Goal: Transaction & Acquisition: Purchase product/service

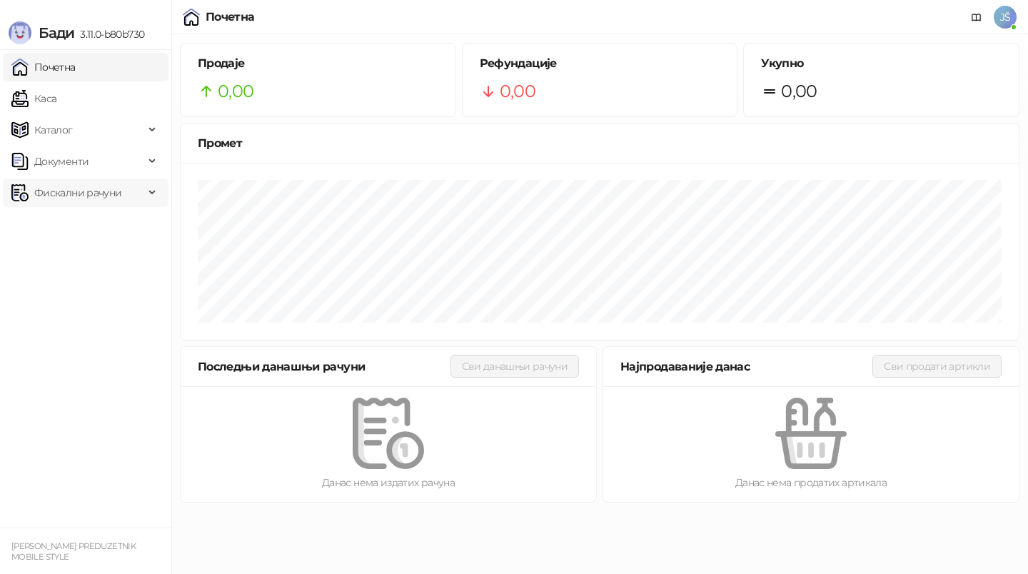
click at [106, 194] on span "Фискални рачуни" at bounding box center [77, 192] width 87 height 29
click at [93, 255] on link "По данима" at bounding box center [55, 255] width 76 height 29
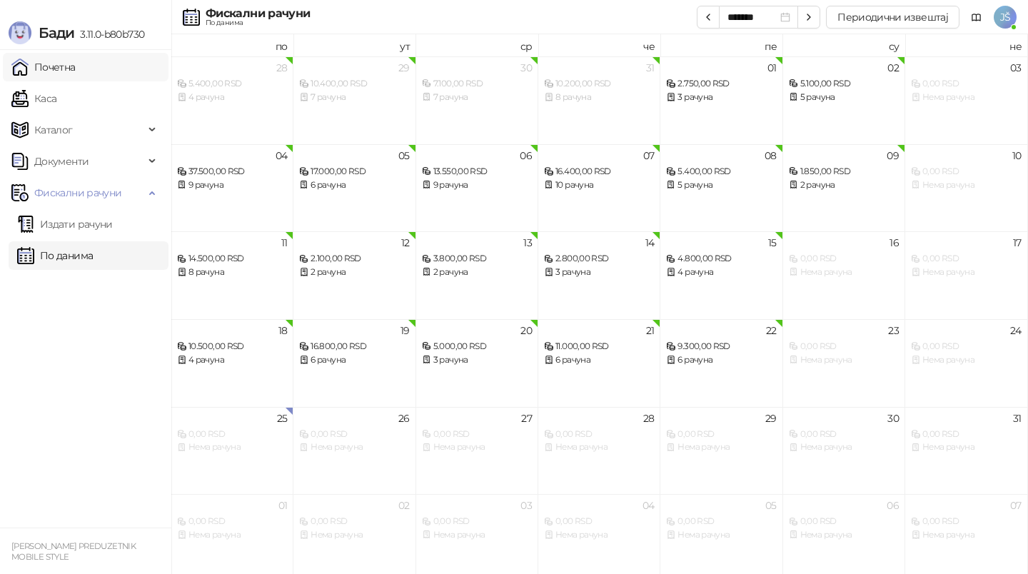
click at [76, 69] on link "Почетна" at bounding box center [43, 67] width 64 height 29
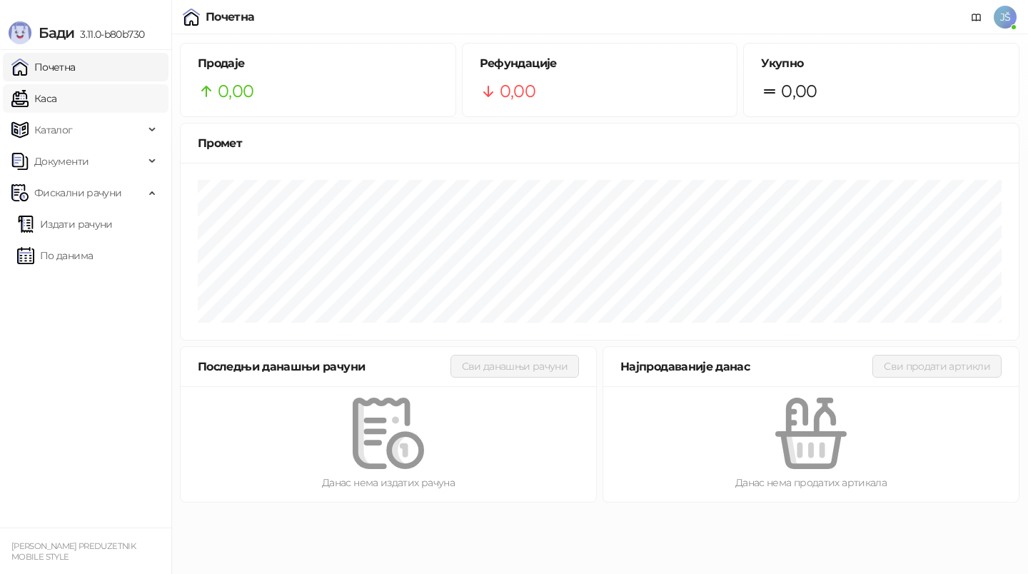
click at [26, 98] on link "Каса" at bounding box center [33, 98] width 45 height 29
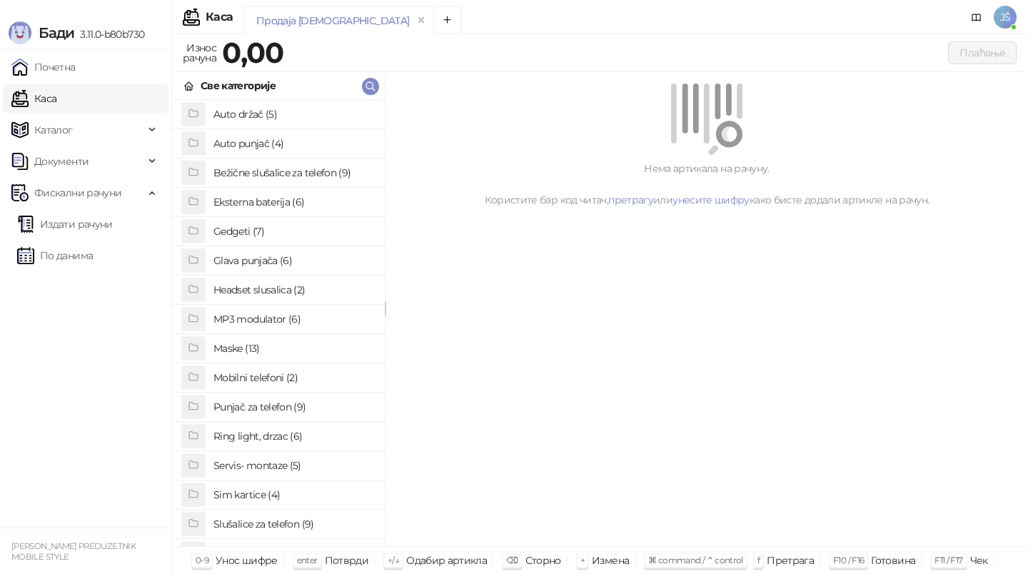
click at [262, 344] on h4 "Maske (13)" at bounding box center [293, 348] width 160 height 23
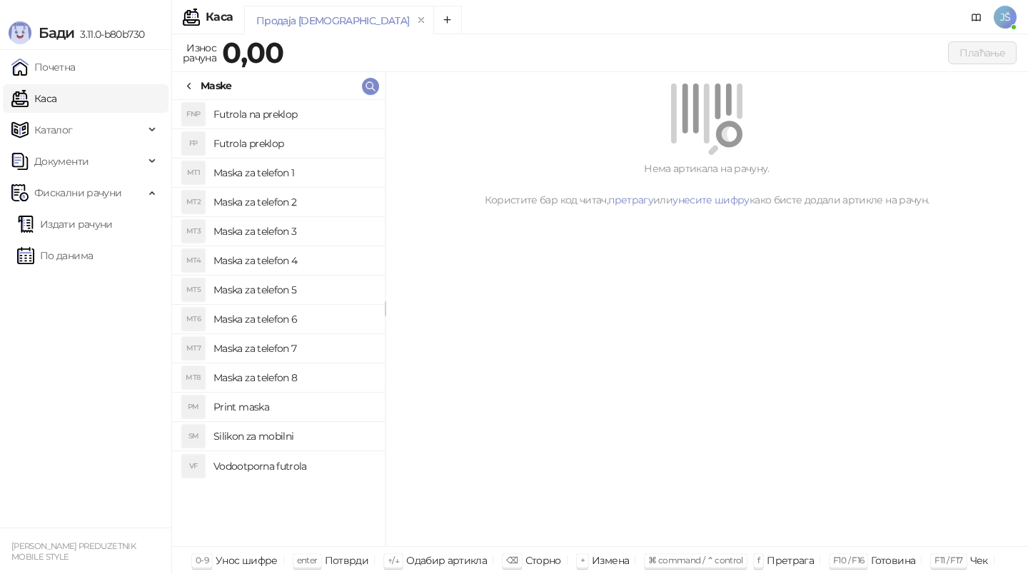
click at [321, 223] on h4 "Maska za telefon 3" at bounding box center [293, 231] width 160 height 23
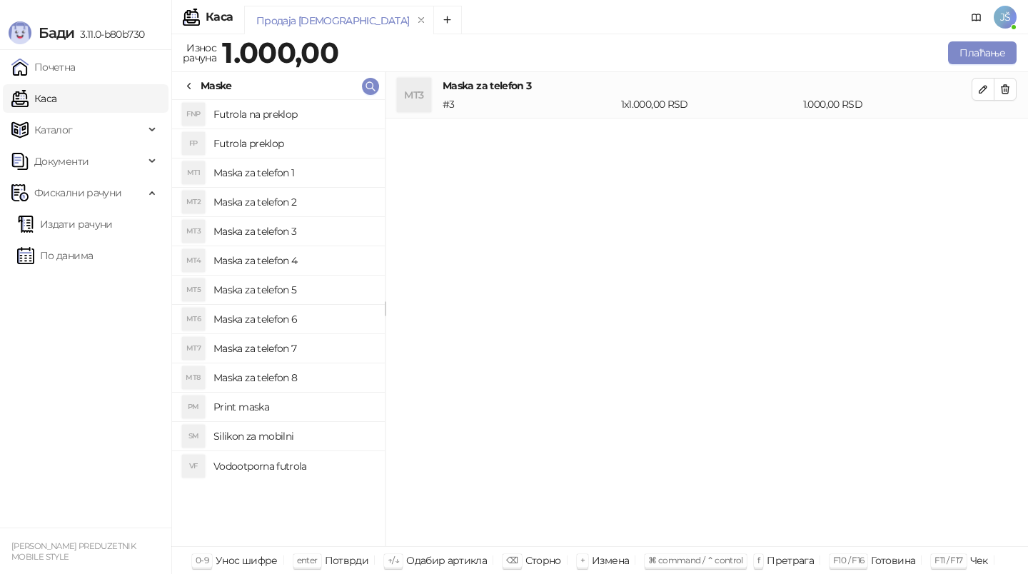
click at [193, 82] on icon at bounding box center [188, 86] width 11 height 11
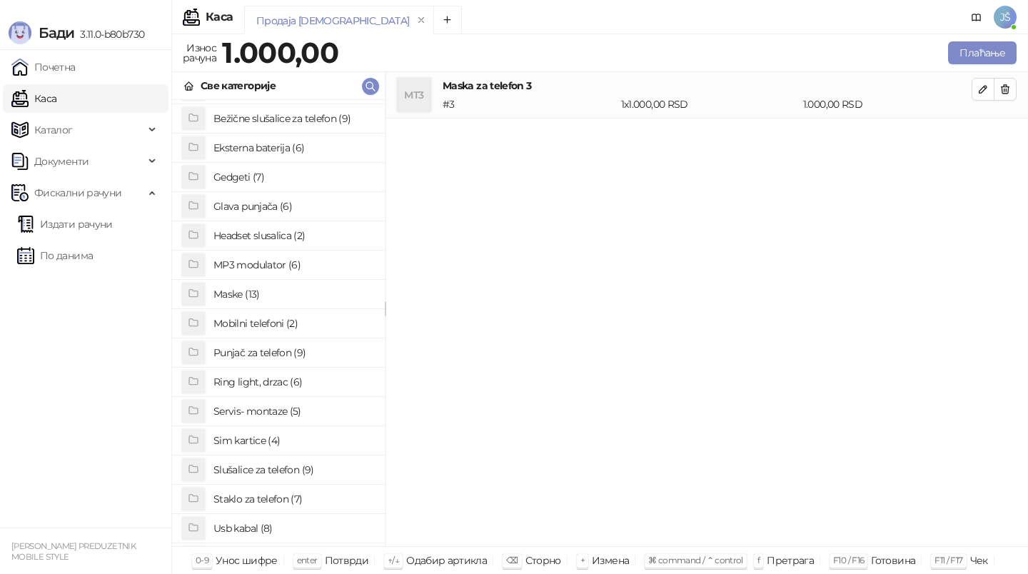
scroll to position [78, 0]
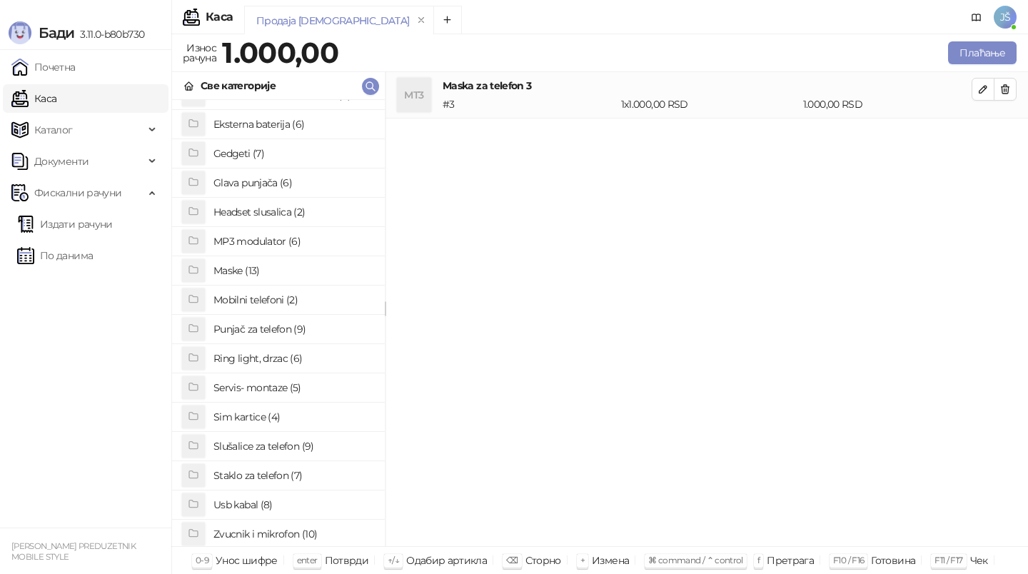
click at [263, 478] on h4 "Staklo za telefon (7)" at bounding box center [293, 475] width 160 height 23
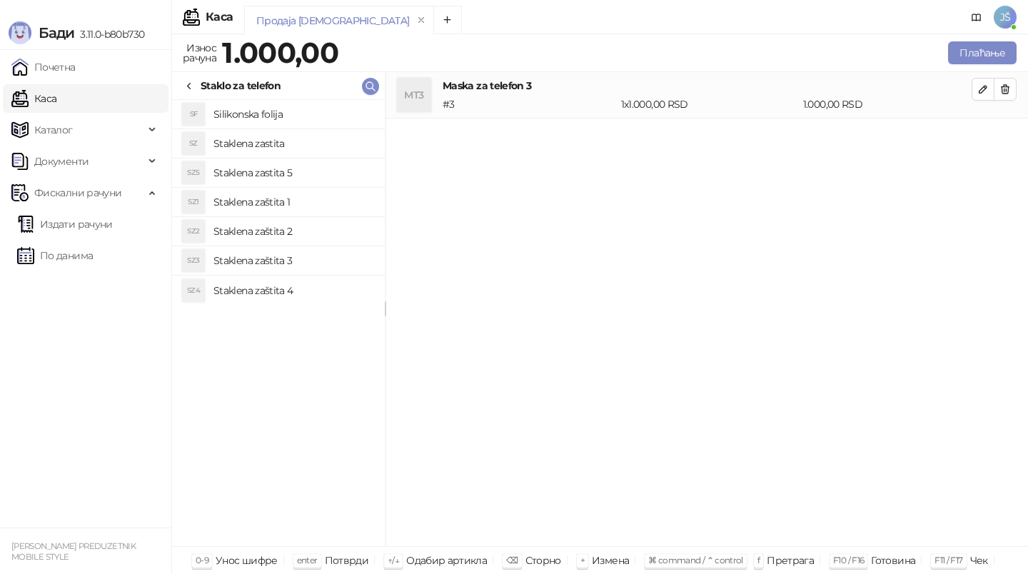
click at [285, 109] on h4 "Silikonska folija" at bounding box center [293, 114] width 160 height 23
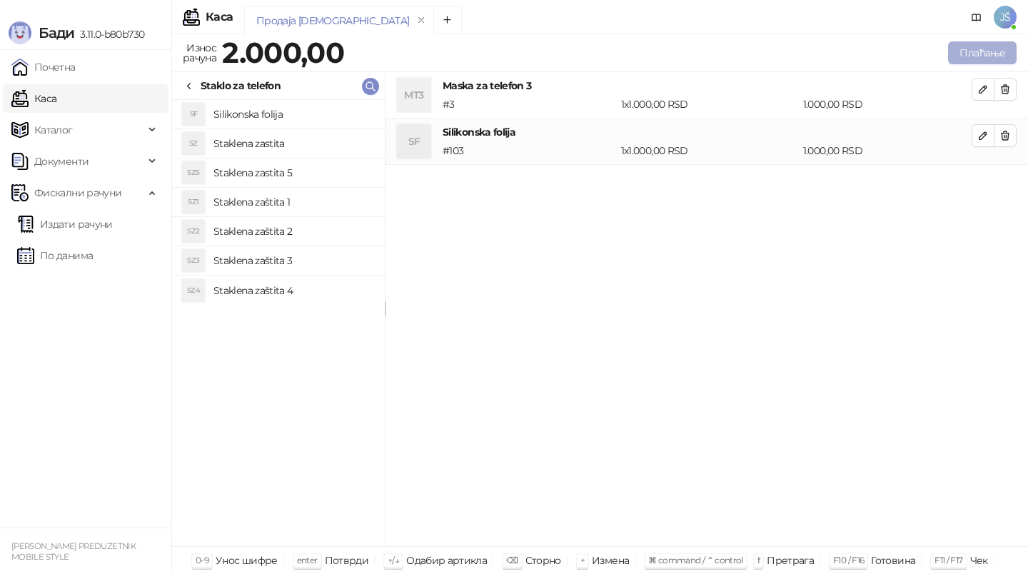
click at [978, 58] on button "Плаћање" at bounding box center [982, 52] width 69 height 23
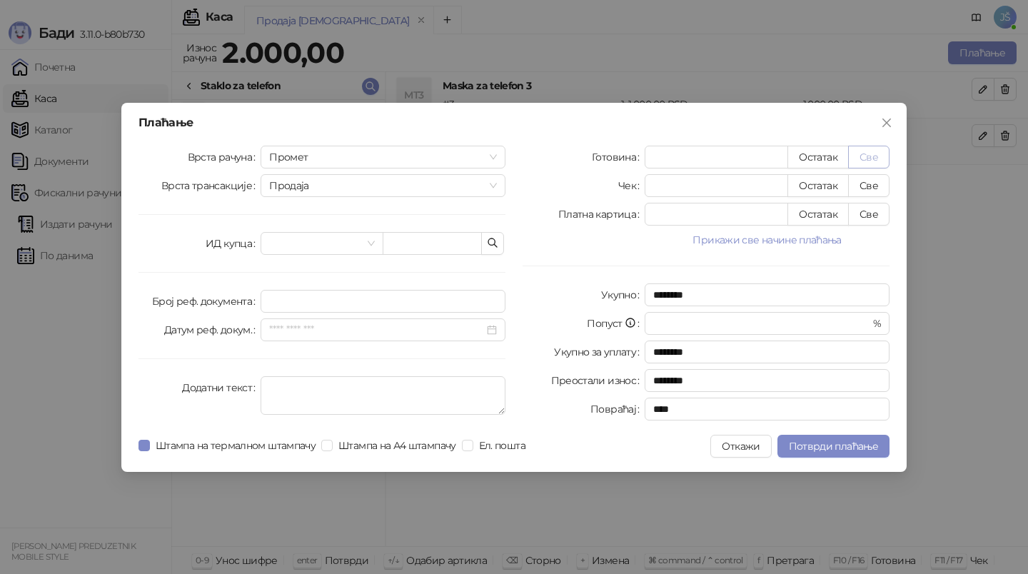
click at [887, 156] on button "Све" at bounding box center [868, 157] width 41 height 23
type input "****"
click at [825, 450] on span "Потврди плаћање" at bounding box center [833, 446] width 89 height 13
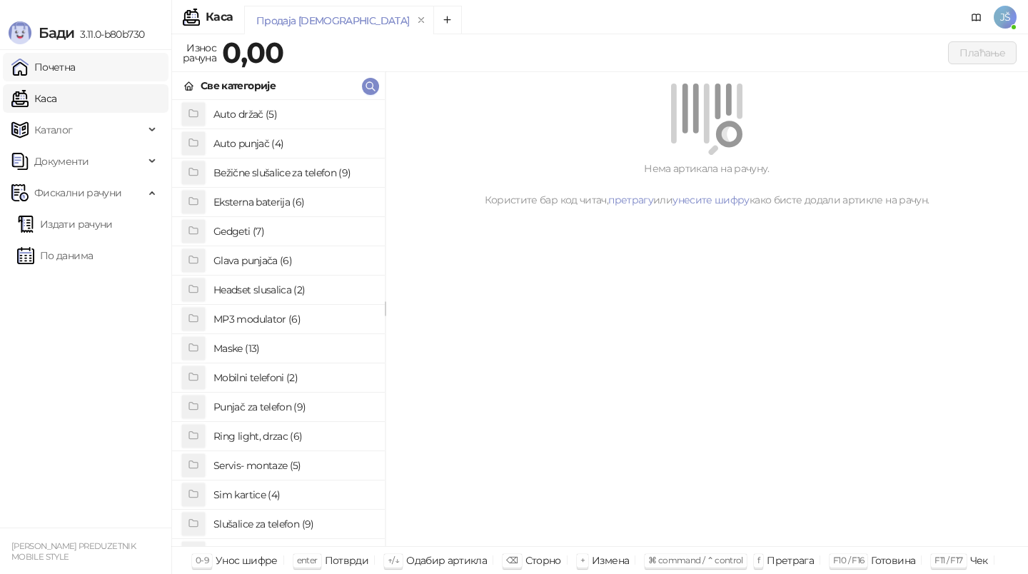
click at [76, 56] on link "Почетна" at bounding box center [43, 67] width 64 height 29
